Goal: Communication & Community: Answer question/provide support

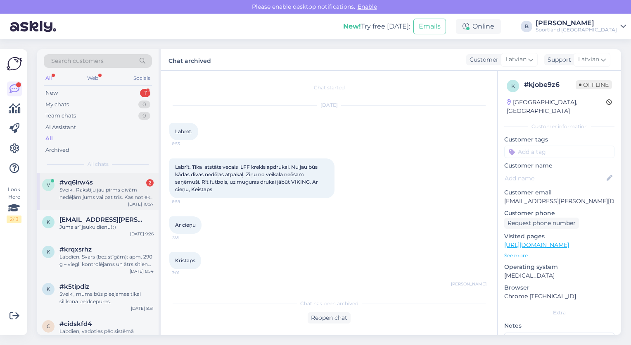
scroll to position [208, 0]
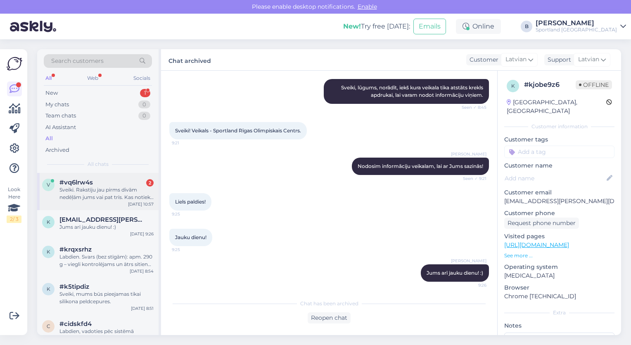
click at [100, 193] on div "Sveiki. Rakstīju jau pirms divām nedēļām jums vai pat trīs. Kas notiek ar šo ma…" at bounding box center [107, 193] width 94 height 15
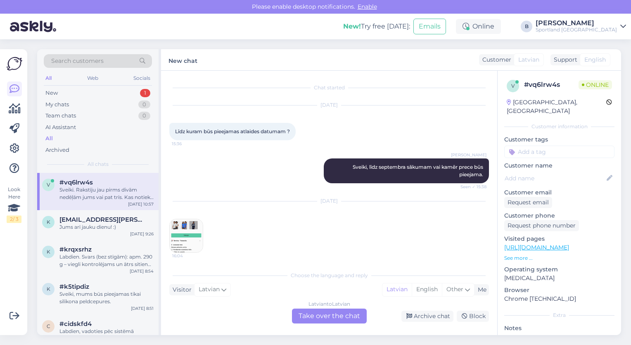
scroll to position [1523, 0]
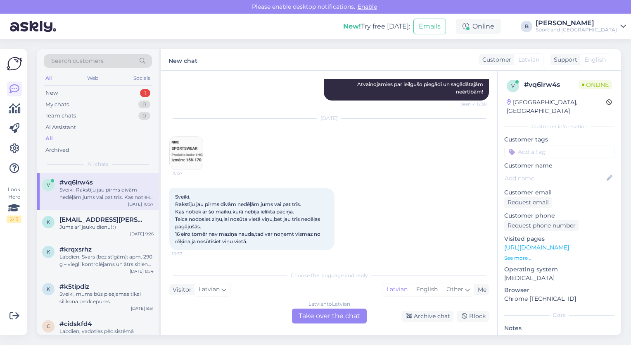
click at [359, 176] on div "[DATE] 10:57" at bounding box center [329, 144] width 320 height 69
click at [320, 317] on div "Latvian to Latvian Take over the chat" at bounding box center [329, 315] width 75 height 15
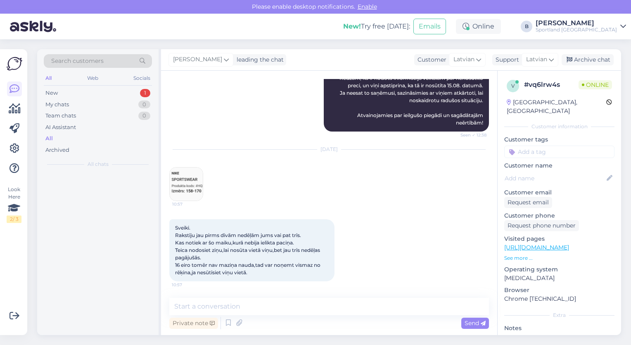
scroll to position [1493, 0]
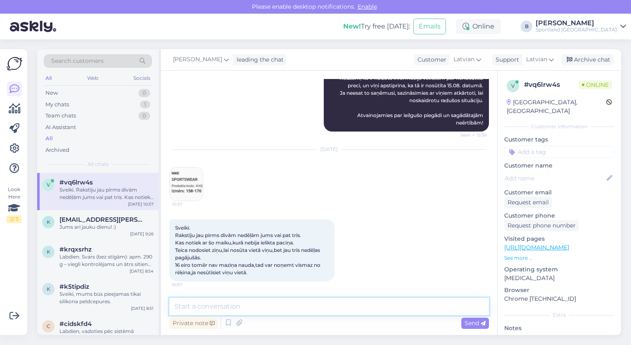
click at [315, 312] on textarea at bounding box center [329, 306] width 320 height 17
type textarea "Sveiki, paldies, ka sazinājāties ar mums. [PERSON_NAME] radušos situāciju"
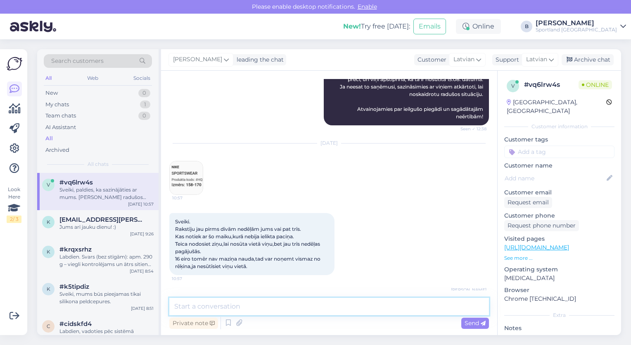
scroll to position [1536, 0]
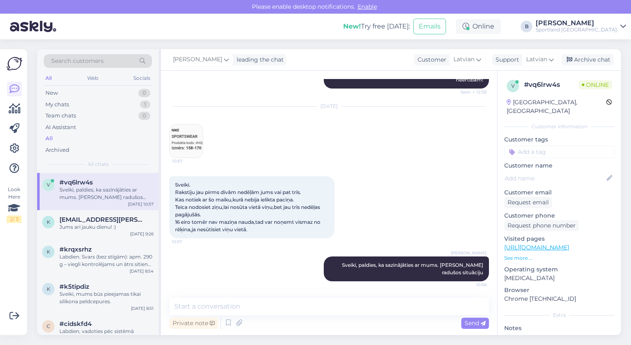
click at [186, 135] on img at bounding box center [186, 140] width 33 height 33
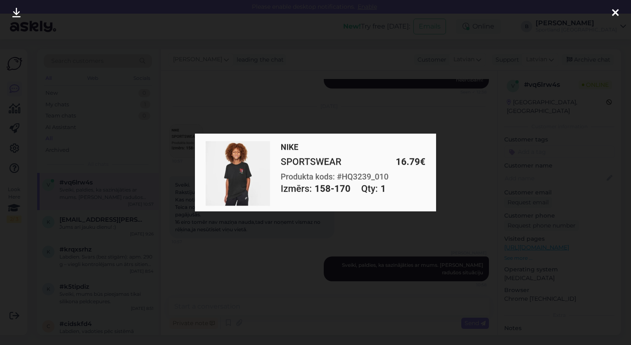
click at [236, 103] on div at bounding box center [315, 172] width 631 height 345
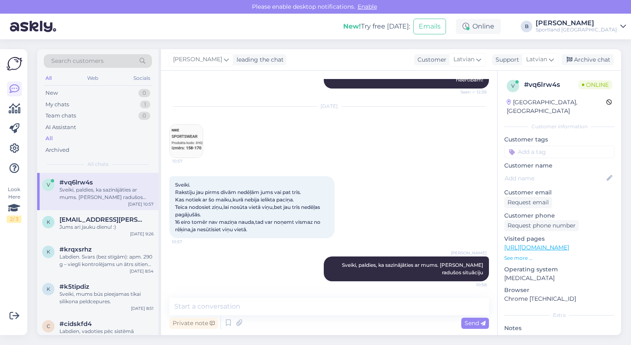
click at [241, 166] on div "[DATE] 10:57" at bounding box center [329, 132] width 320 height 69
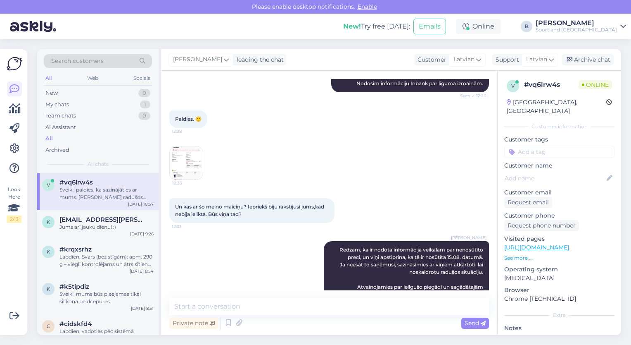
scroll to position [1304, 0]
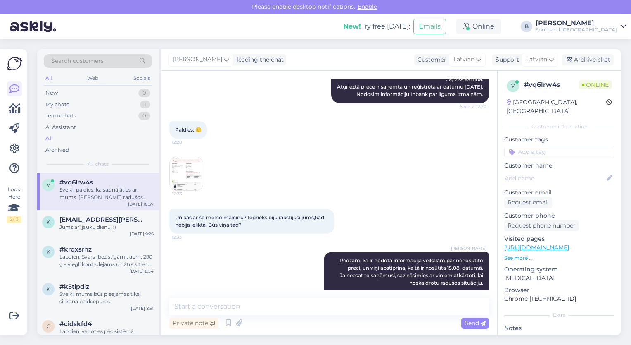
click at [195, 176] on img at bounding box center [186, 173] width 33 height 33
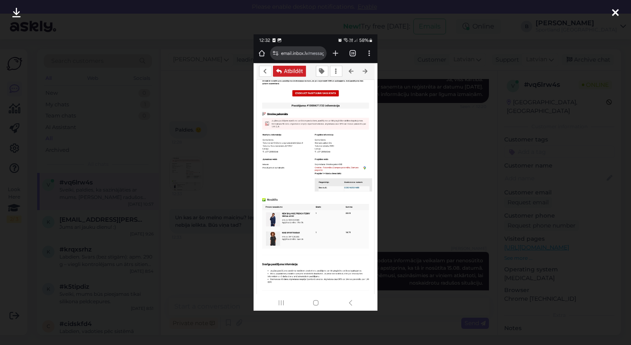
click at [229, 142] on div at bounding box center [315, 172] width 631 height 345
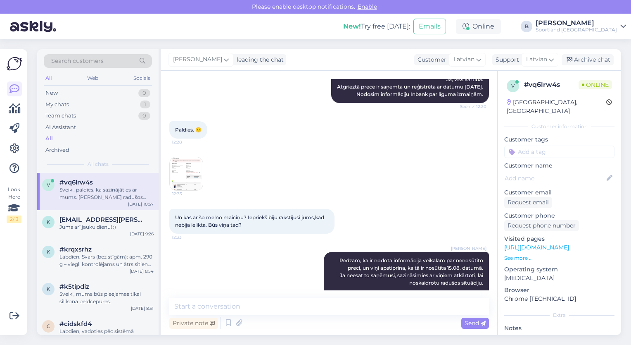
click at [350, 162] on div "12:33" at bounding box center [329, 174] width 320 height 52
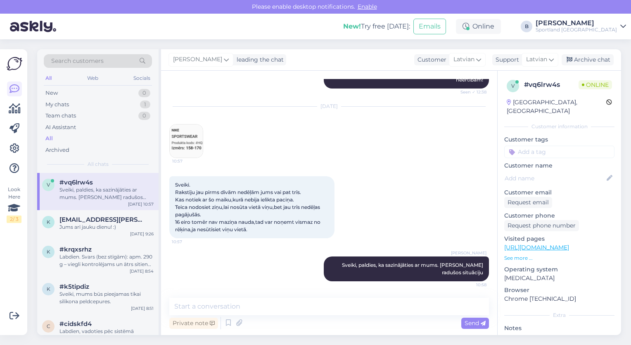
scroll to position [1535, 0]
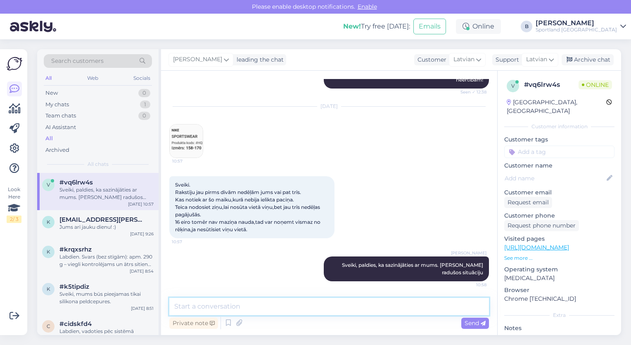
click at [284, 303] on textarea at bounding box center [329, 306] width 320 height 17
click at [355, 309] on textarea at bounding box center [329, 306] width 320 height 17
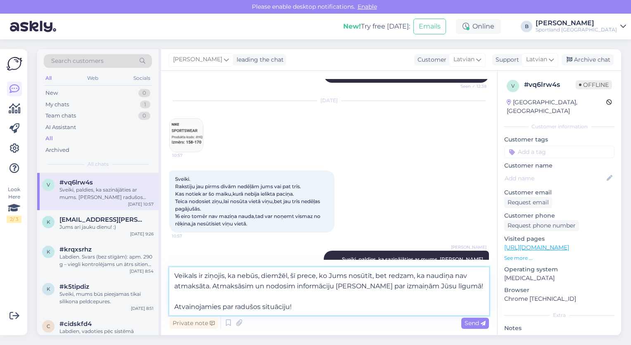
type textarea "Veikals ir ziņojis, ka nebūs, diemžēl, šī prece, ko Jums nosūtīt, bet redzam, k…"
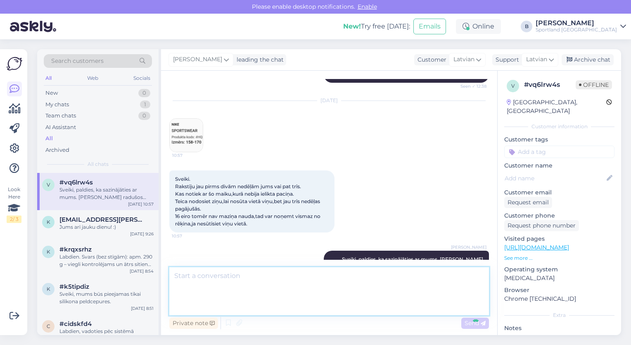
scroll to position [1601, 0]
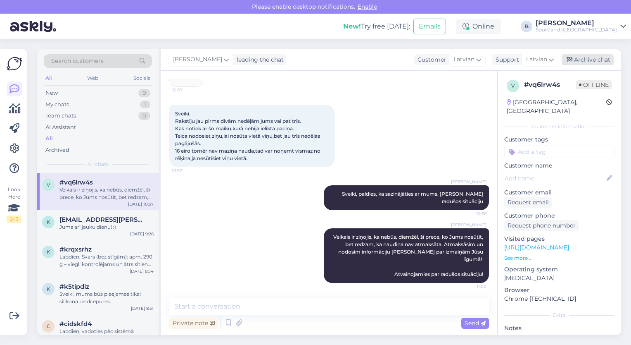
click at [586, 64] on div "Archive chat" at bounding box center [588, 59] width 52 height 11
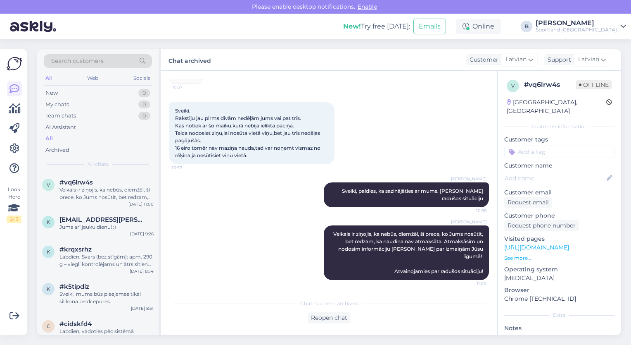
click at [189, 83] on img at bounding box center [186, 66] width 33 height 33
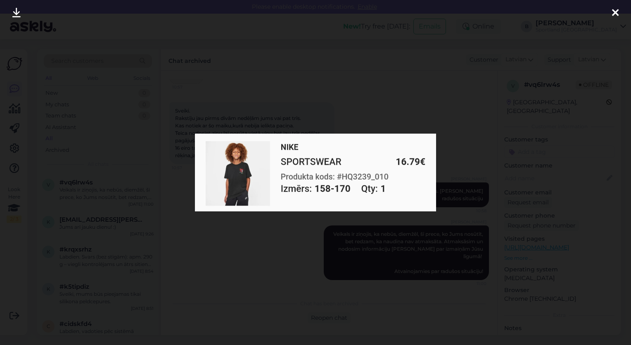
click at [281, 83] on div at bounding box center [315, 172] width 631 height 345
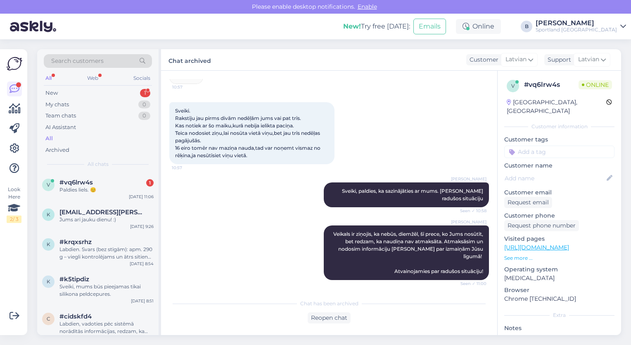
scroll to position [1639, 0]
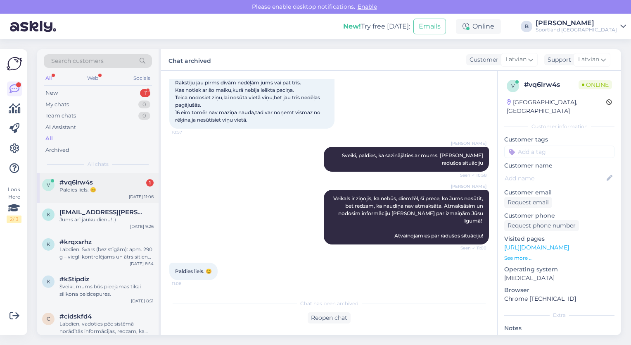
click at [100, 188] on div "Paldies liels. 😊" at bounding box center [107, 189] width 94 height 7
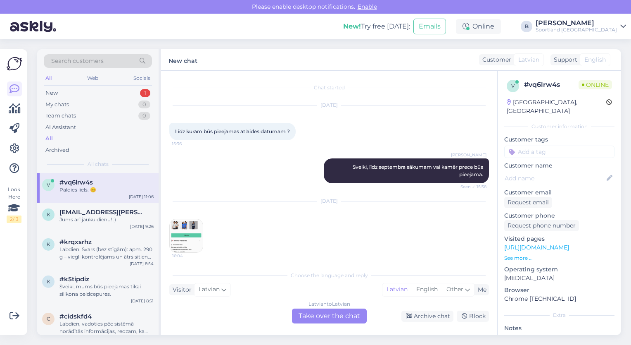
scroll to position [1667, 0]
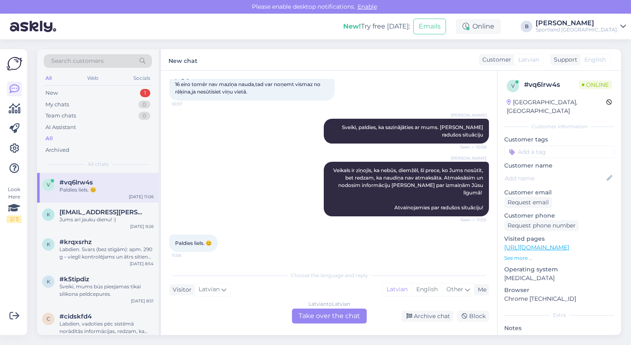
click at [314, 315] on div "Latvian to Latvian Take over the chat" at bounding box center [329, 315] width 75 height 15
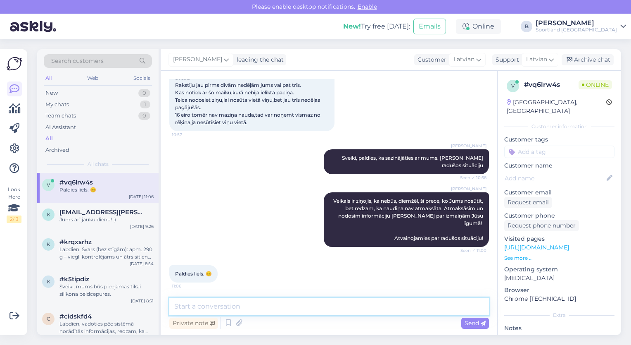
click at [324, 309] on textarea at bounding box center [329, 306] width 320 height 17
type textarea "Jauku Jums dienu! :)"
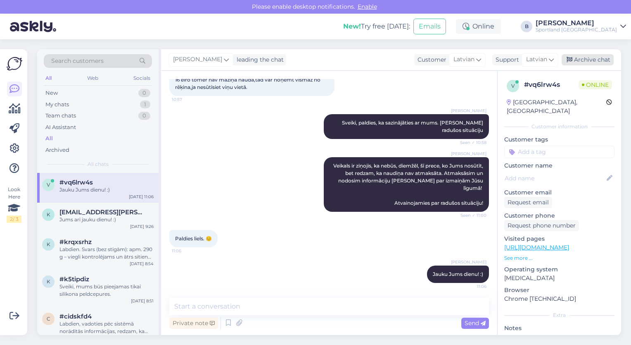
click at [586, 62] on div "Archive chat" at bounding box center [588, 59] width 52 height 11
